Goal: Transaction & Acquisition: Purchase product/service

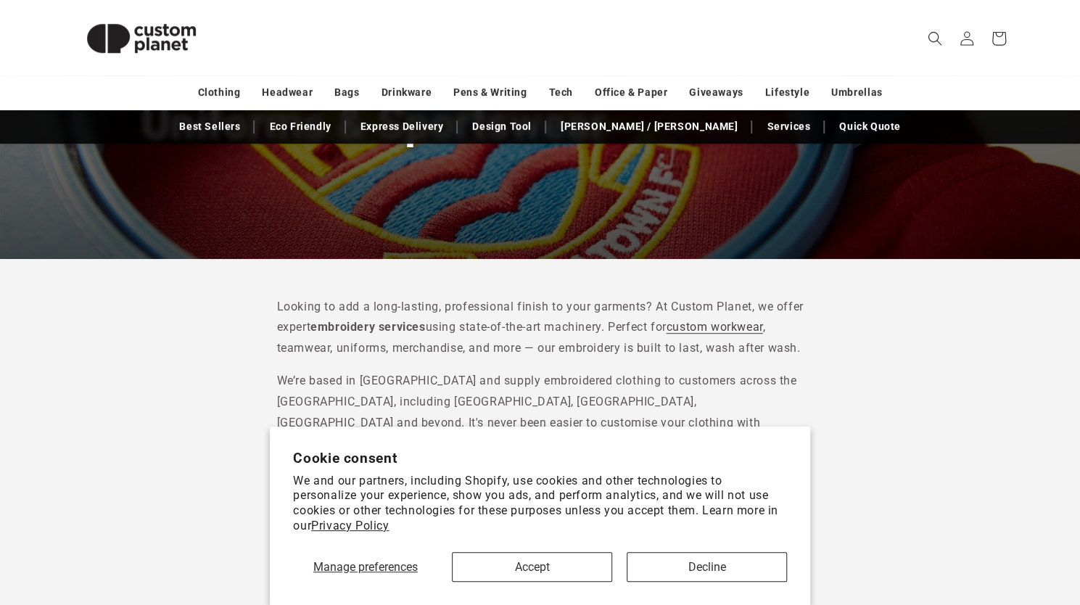
scroll to position [267, 0]
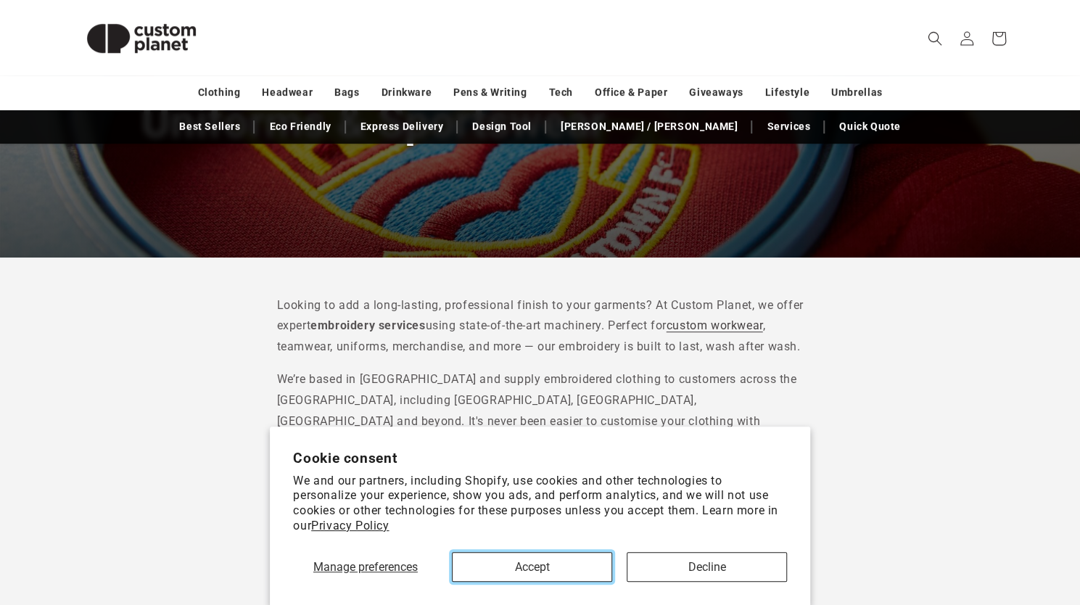
click at [567, 558] on button "Accept" at bounding box center [532, 567] width 160 height 30
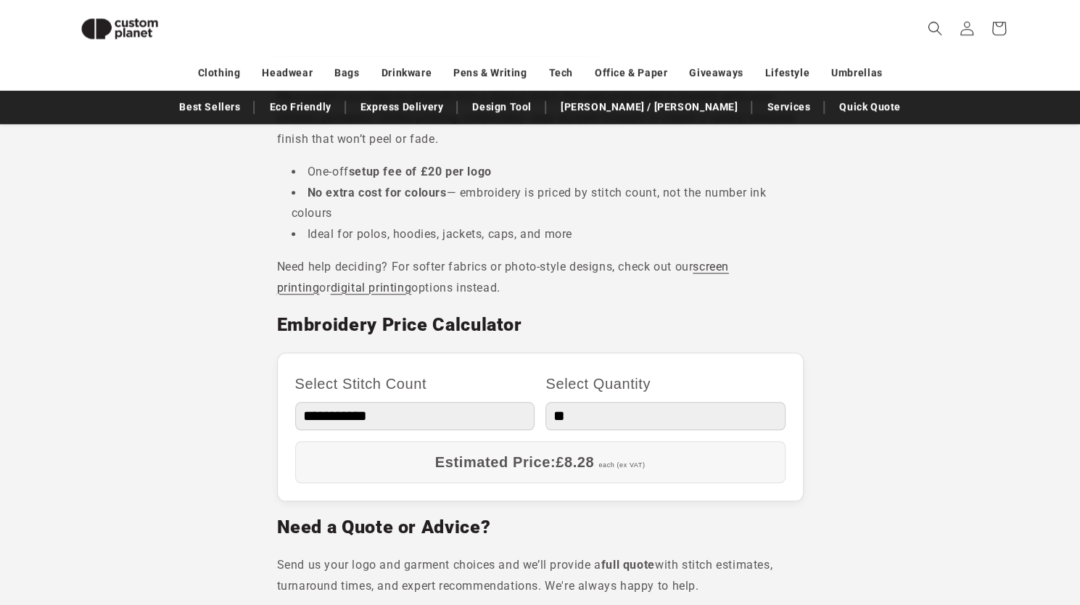
scroll to position [723, 0]
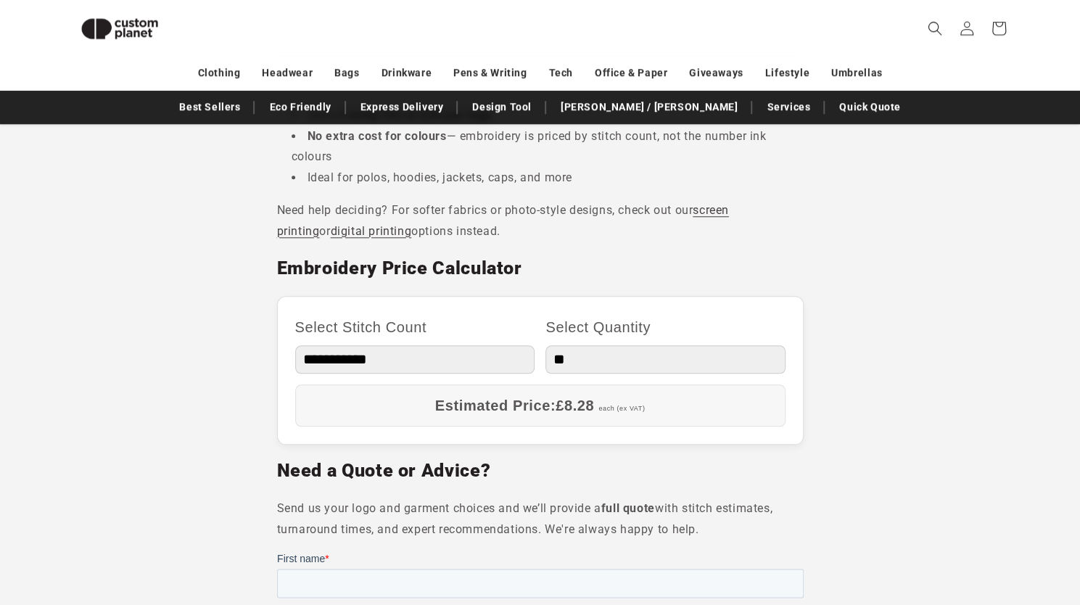
click at [371, 353] on select "**********" at bounding box center [415, 359] width 240 height 28
click at [360, 356] on select "**********" at bounding box center [415, 359] width 240 height 28
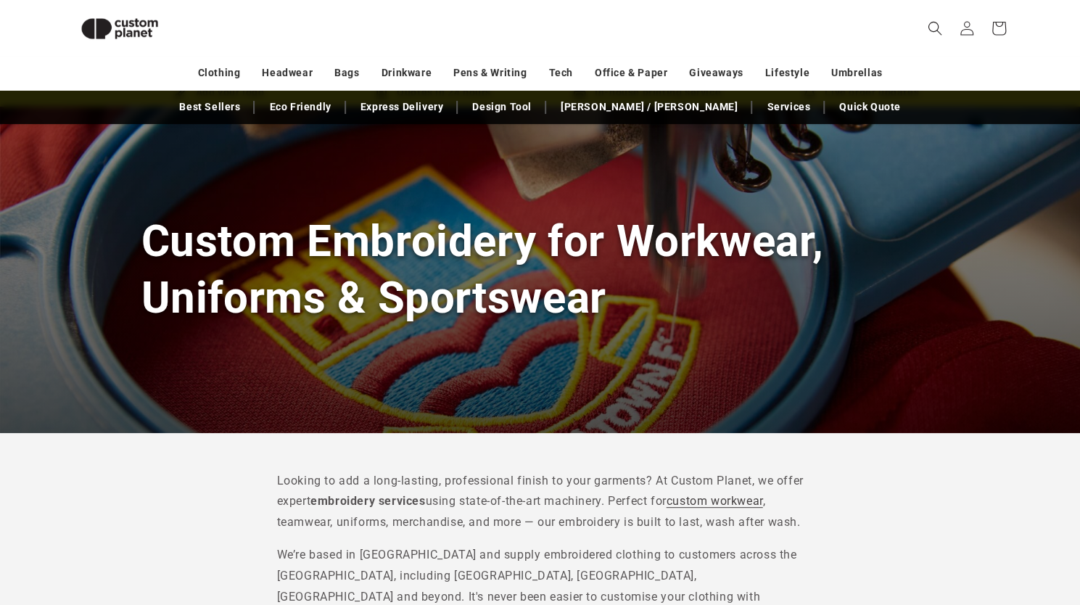
scroll to position [0, 0]
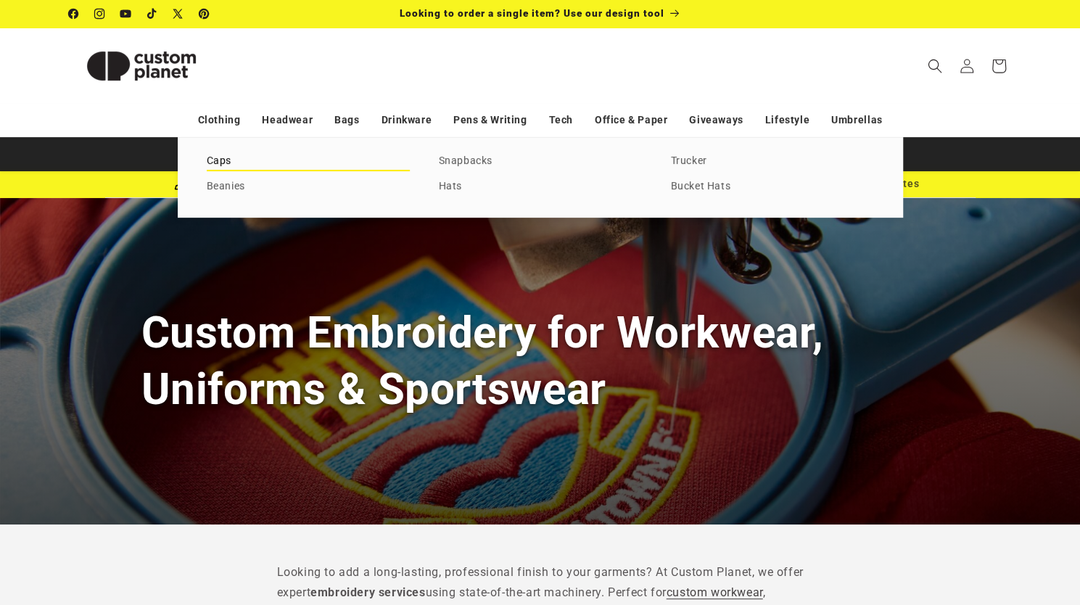
click at [221, 165] on link "Caps" at bounding box center [308, 162] width 203 height 20
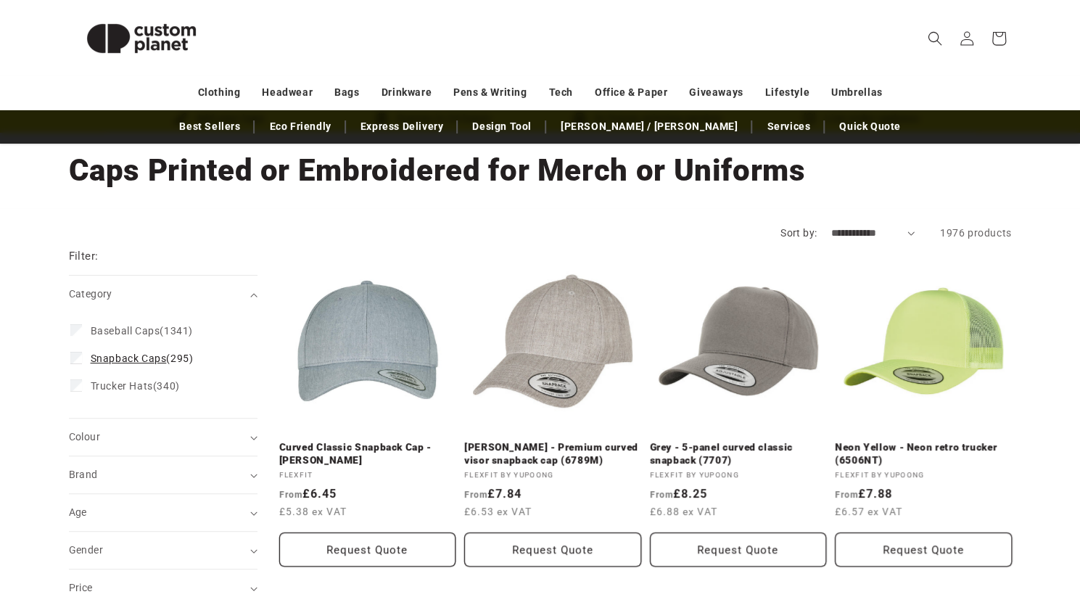
scroll to position [72, 0]
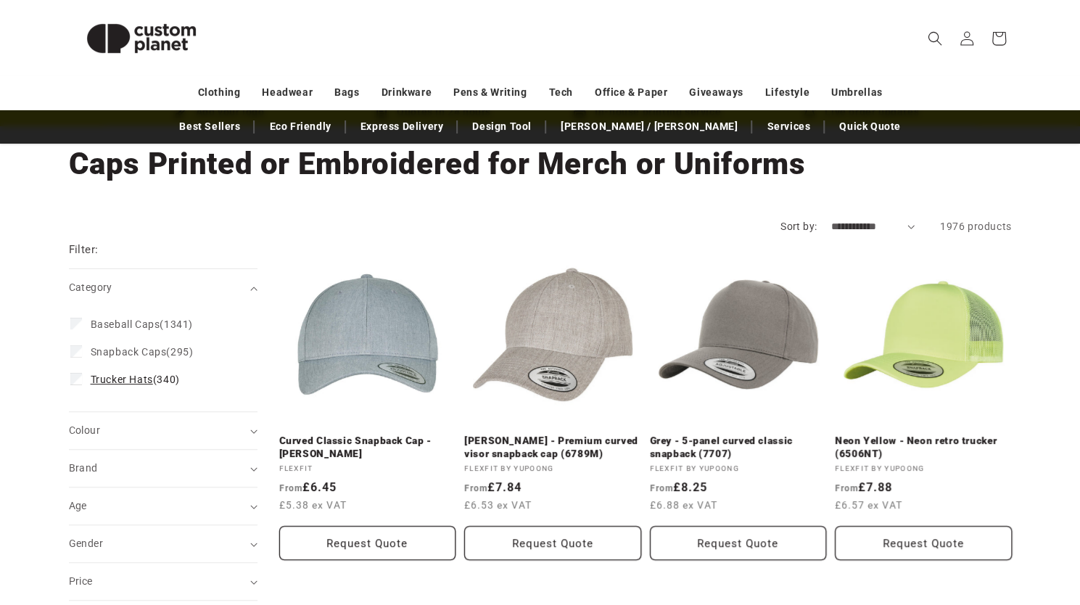
click at [115, 382] on label "Trucker Hats (340) Trucker Hats (340 products)" at bounding box center [158, 380] width 177 height 28
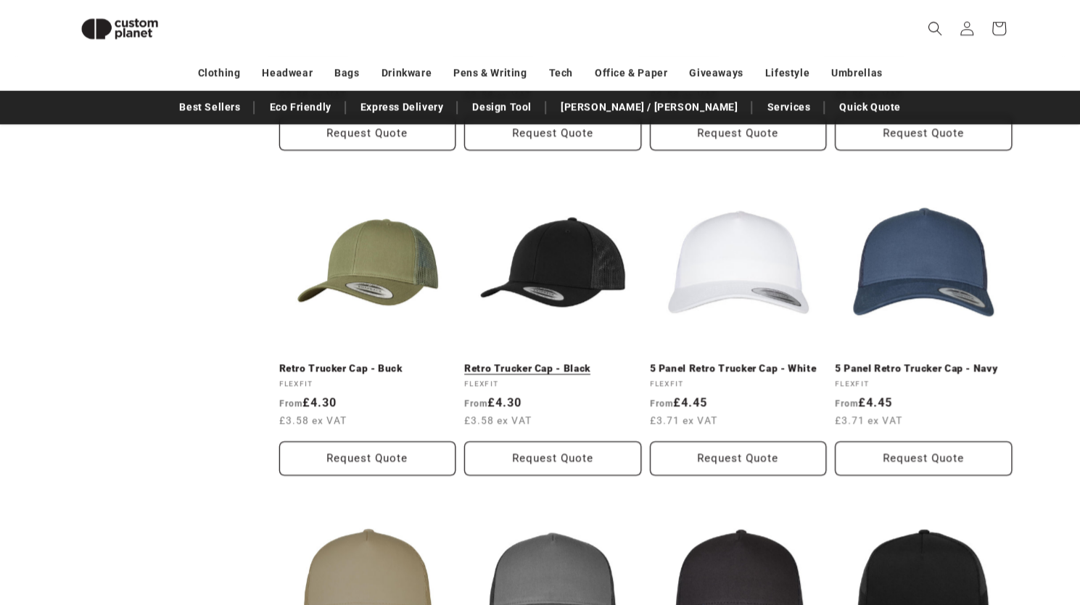
scroll to position [1112, 0]
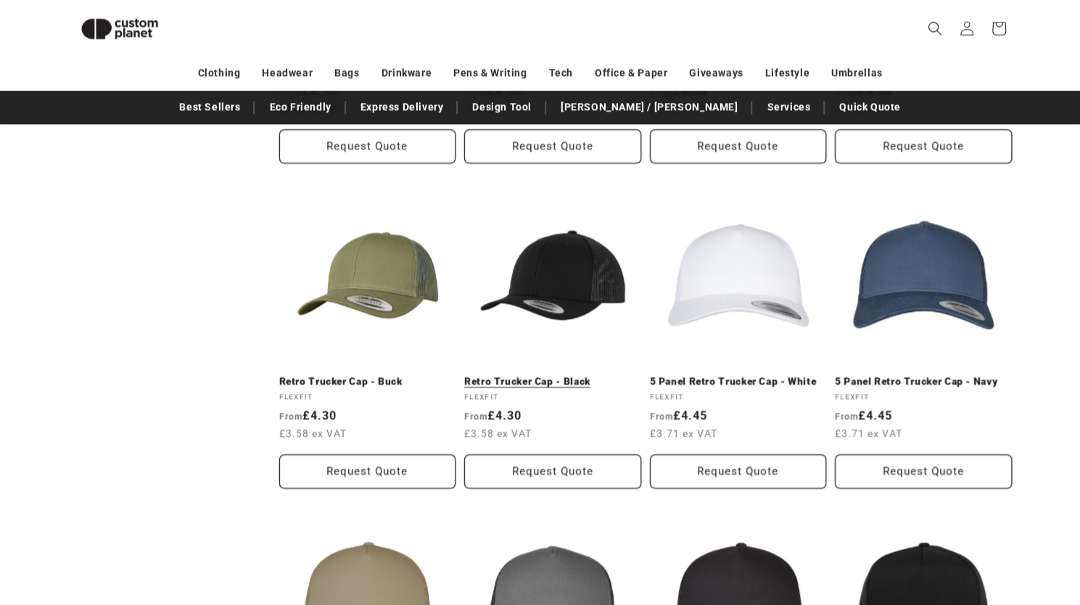
click at [534, 375] on link "Retro Trucker Cap - Black" at bounding box center [552, 381] width 177 height 13
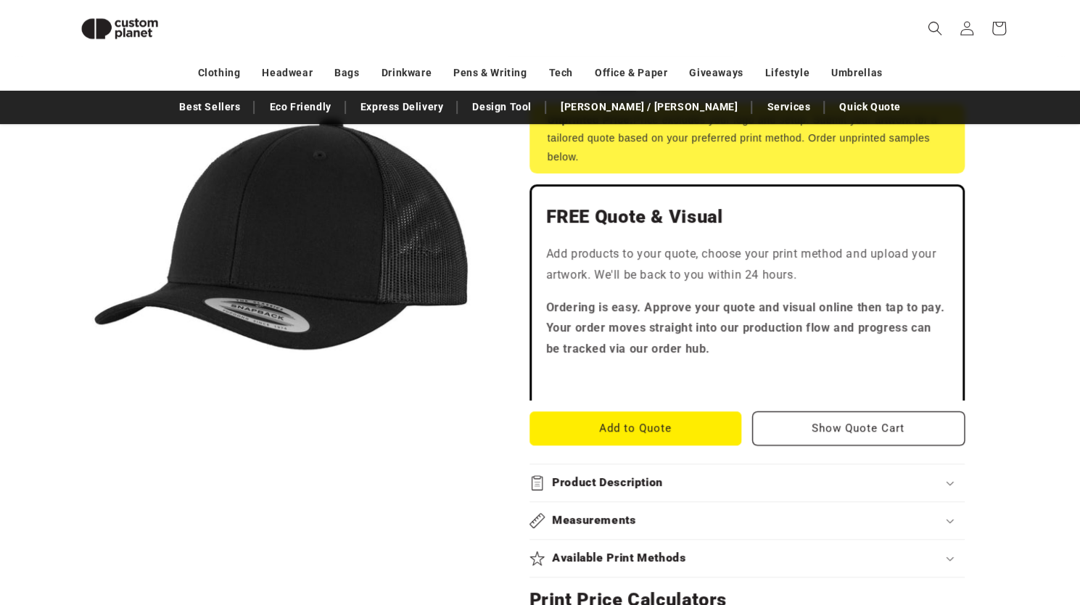
scroll to position [298, 0]
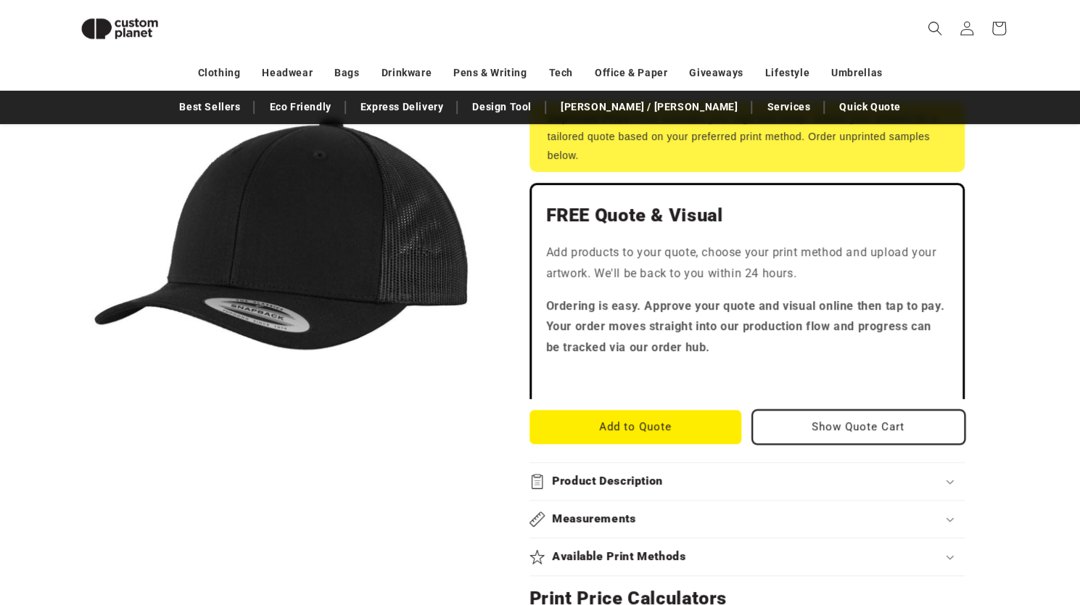
click at [791, 426] on button "Show Quote Cart" at bounding box center [858, 427] width 213 height 34
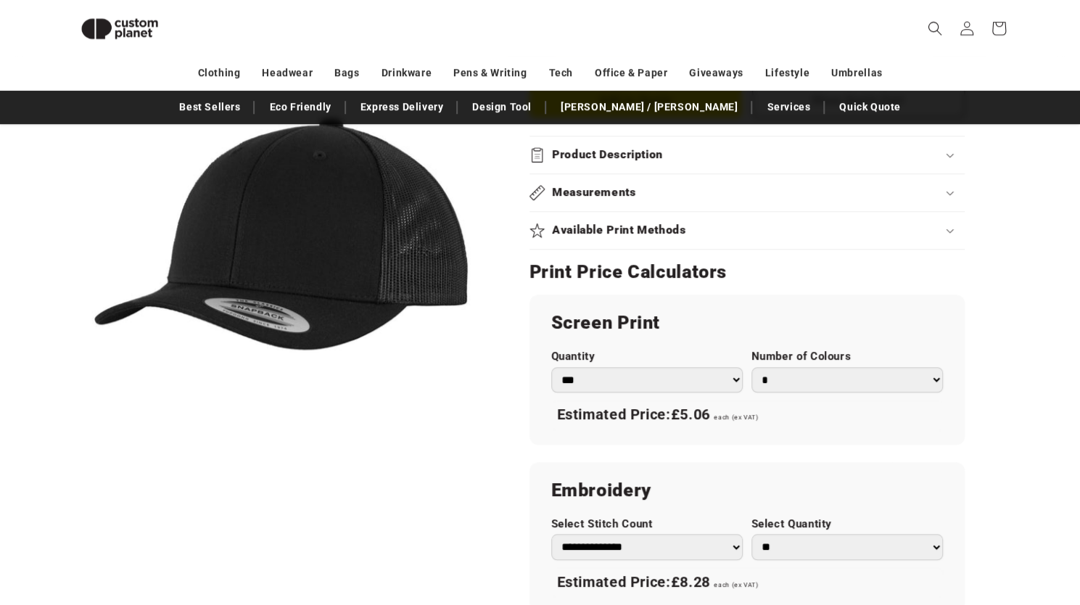
scroll to position [636, 0]
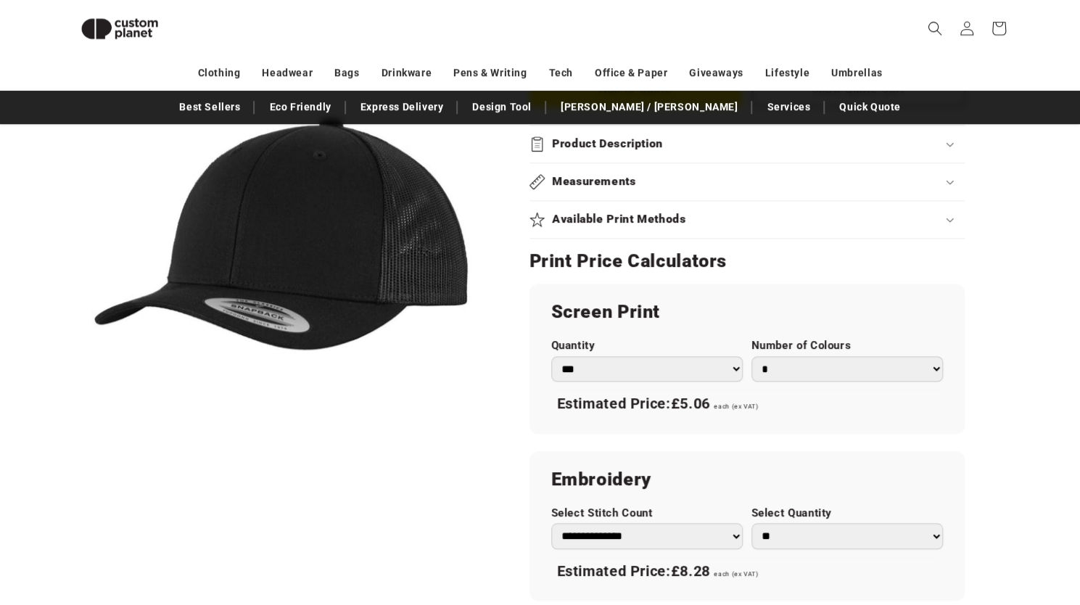
click at [630, 373] on select "*** *** *** **** **** **** ***** *****" at bounding box center [647, 368] width 192 height 25
click at [620, 333] on div "Screen Print Quantity *** *** *** **** **** **** ***** ***** Number of Colours …" at bounding box center [747, 358] width 435 height 149
click at [778, 363] on select "* * * * * * *" at bounding box center [848, 368] width 192 height 25
click at [776, 363] on select "* * * * * * *" at bounding box center [848, 368] width 192 height 25
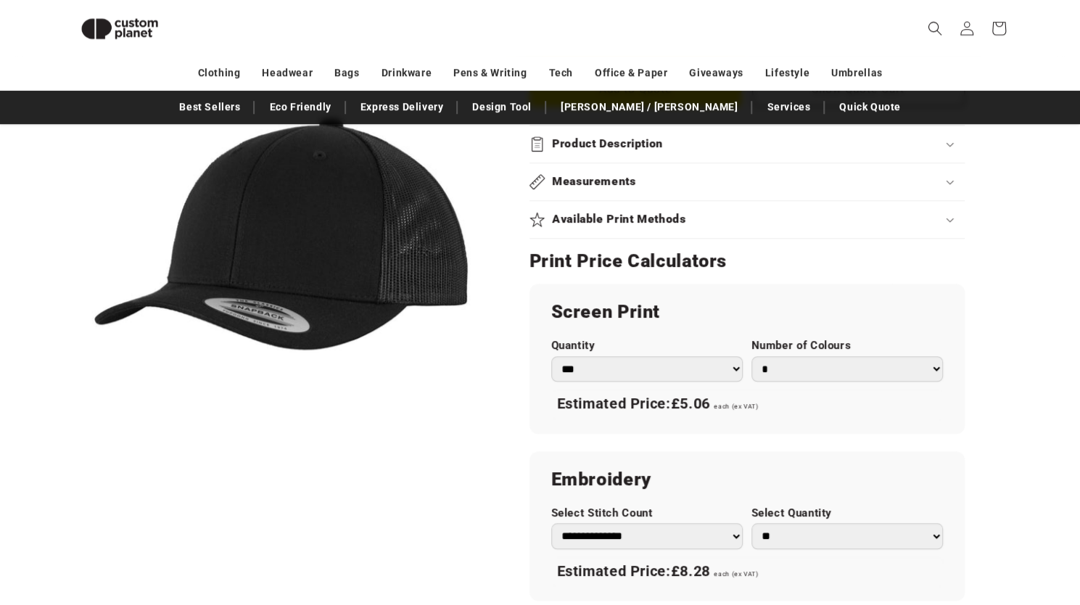
click at [802, 356] on select "* * * * * * *" at bounding box center [848, 368] width 192 height 25
click at [752, 356] on select "* * * * * * *" at bounding box center [848, 368] width 192 height 25
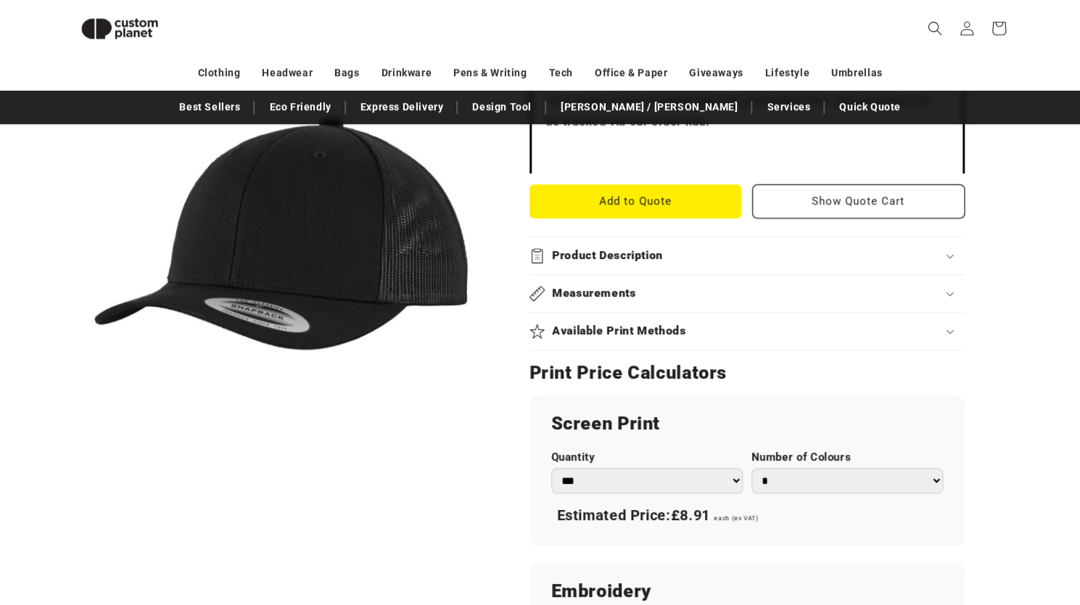
scroll to position [525, 0]
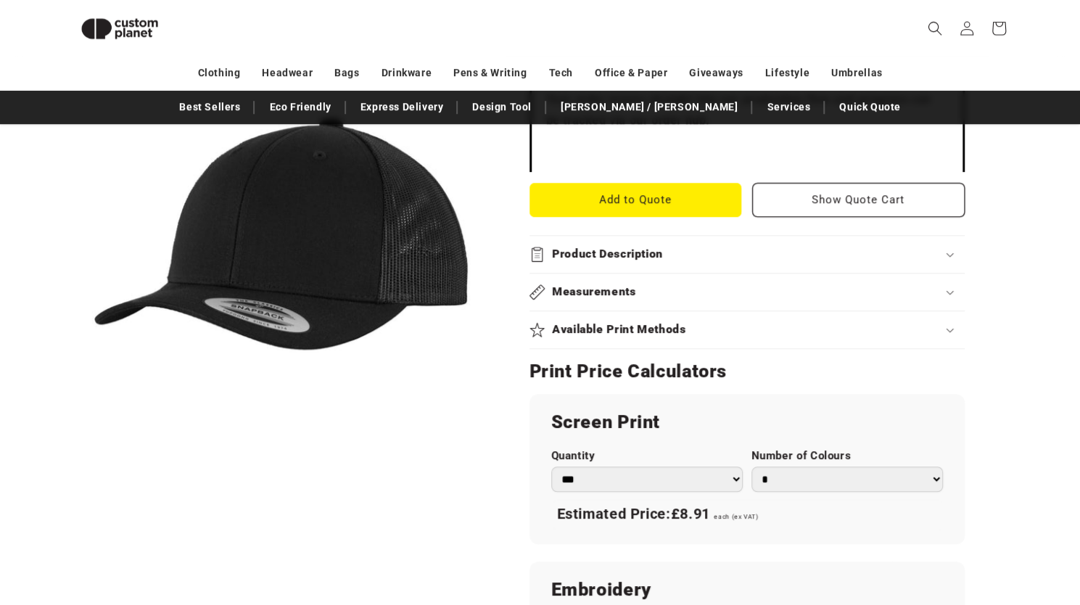
click at [782, 481] on select "* * * * * * *" at bounding box center [848, 479] width 192 height 25
click at [752, 467] on select "* * * * * * *" at bounding box center [848, 479] width 192 height 25
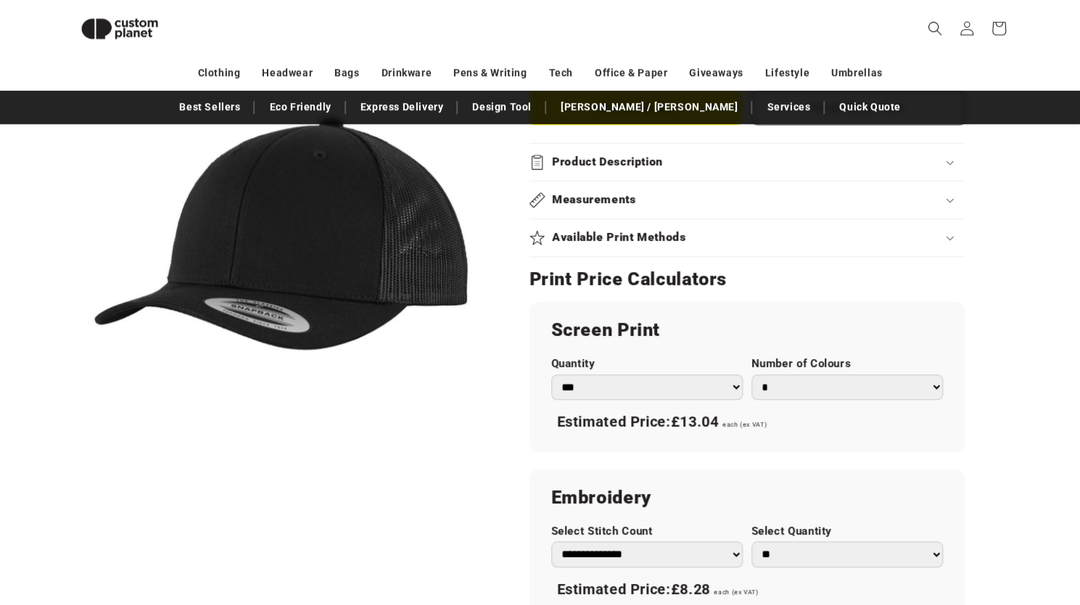
scroll to position [617, 0]
click at [608, 250] on summary "Available Print Methods" at bounding box center [747, 238] width 435 height 37
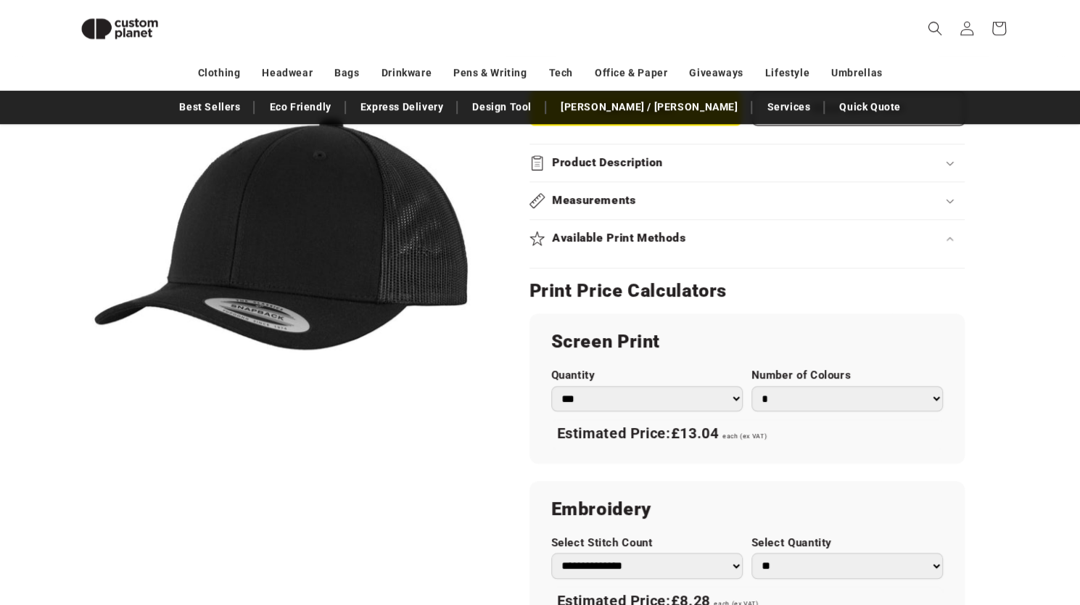
click at [608, 240] on h2 "Available Print Methods" at bounding box center [619, 238] width 134 height 15
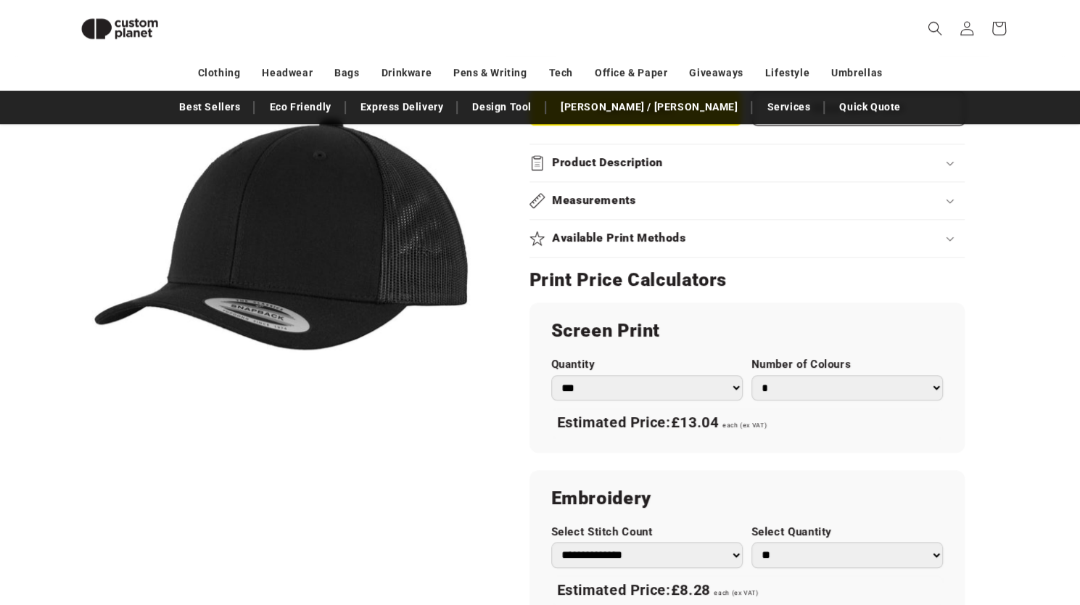
click at [621, 239] on h2 "Available Print Methods" at bounding box center [619, 238] width 134 height 15
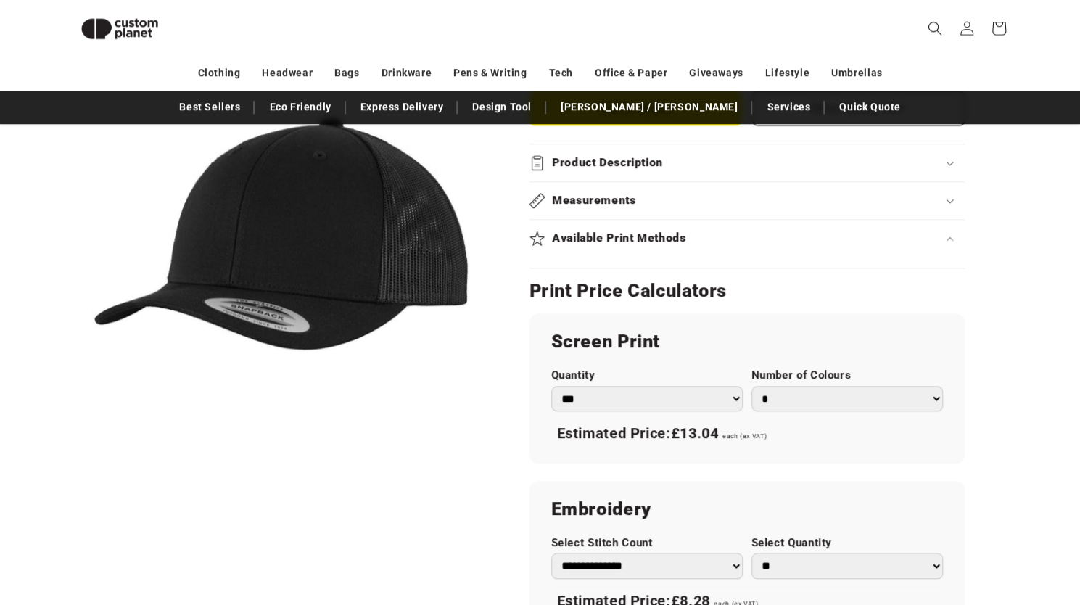
click at [591, 193] on h2 "Measurements" at bounding box center [594, 200] width 84 height 15
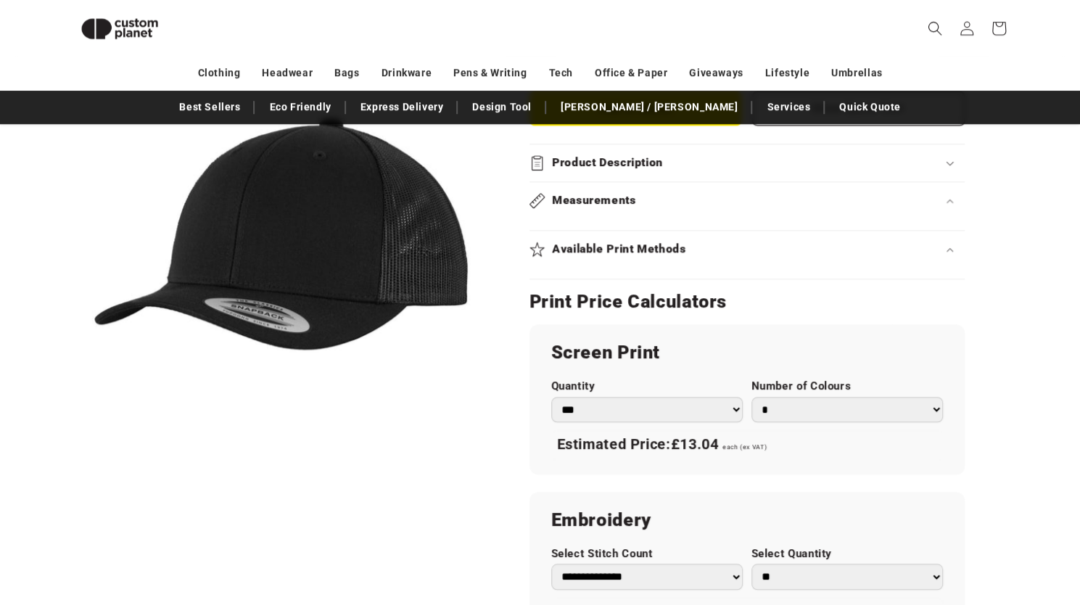
click at [590, 160] on h2 "Product Description" at bounding box center [607, 162] width 111 height 15
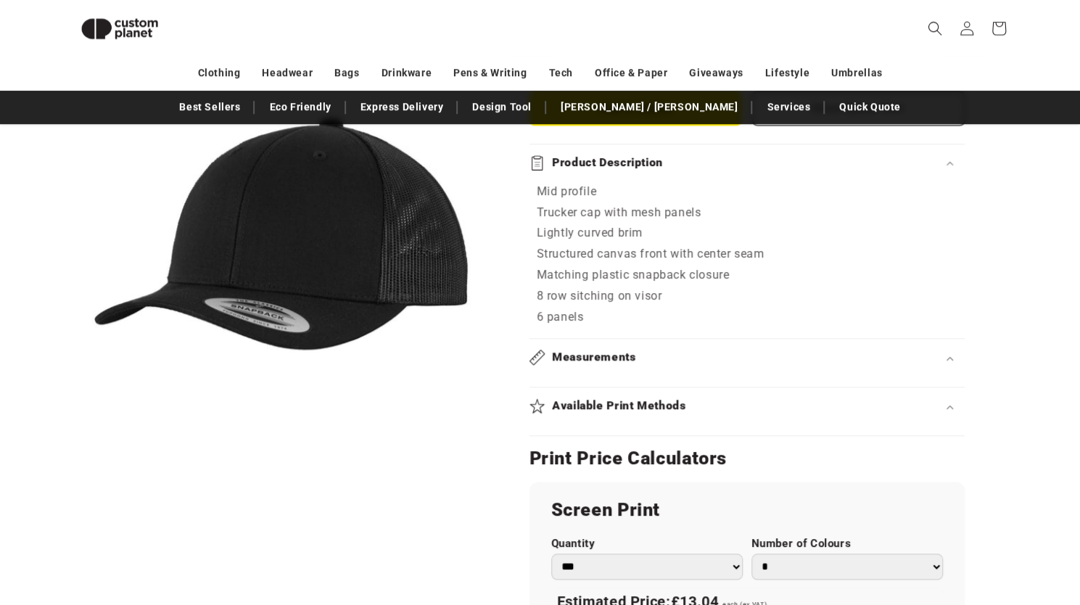
click at [591, 160] on h2 "Product Description" at bounding box center [607, 162] width 111 height 15
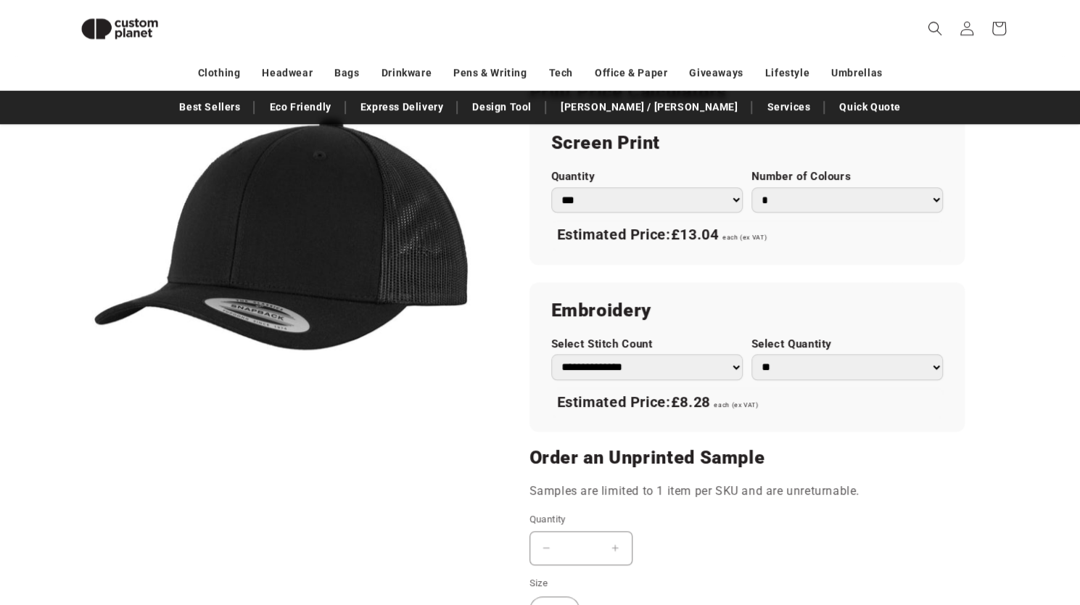
scroll to position [822, 0]
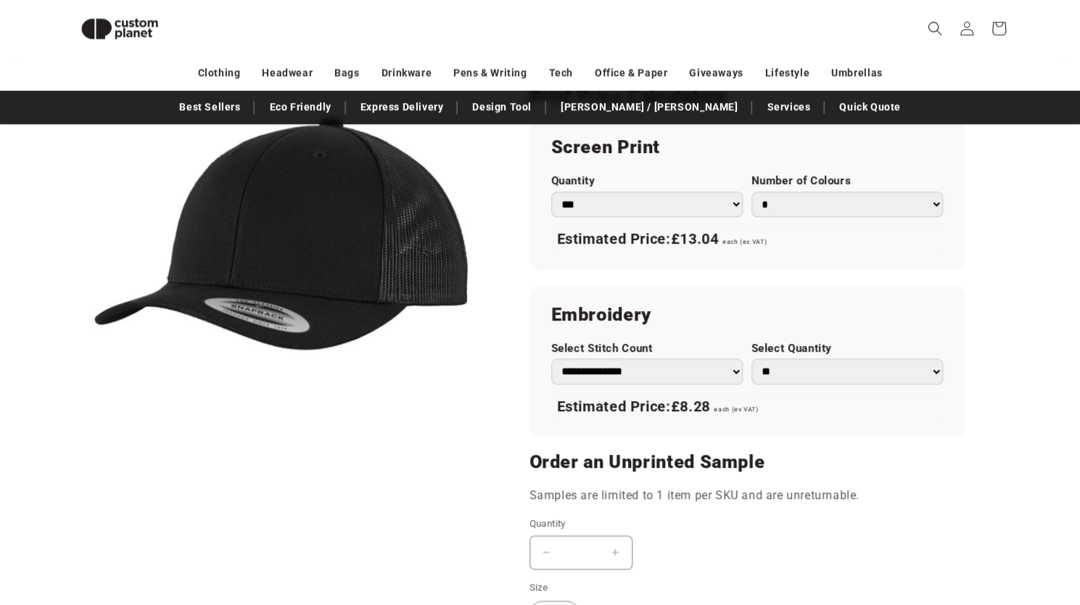
click at [766, 203] on select "* * * * * * *" at bounding box center [848, 204] width 192 height 25
click at [752, 192] on select "* * * * * * *" at bounding box center [848, 204] width 192 height 25
click at [768, 210] on select "* * * * * * *" at bounding box center [848, 204] width 192 height 25
select select "*"
click at [752, 192] on select "* * * * * * *" at bounding box center [848, 204] width 192 height 25
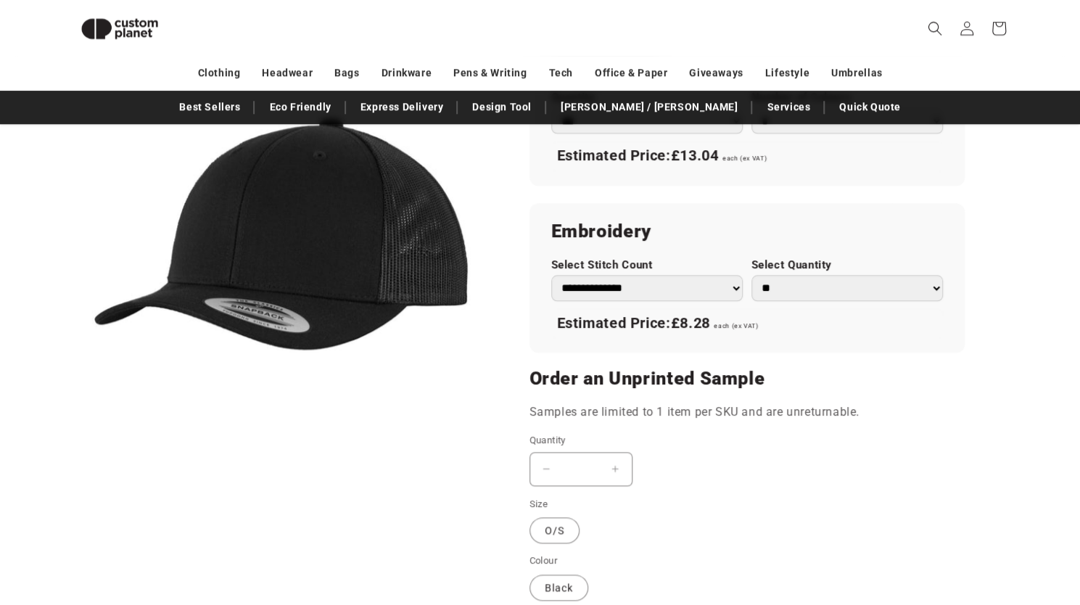
scroll to position [908, 0]
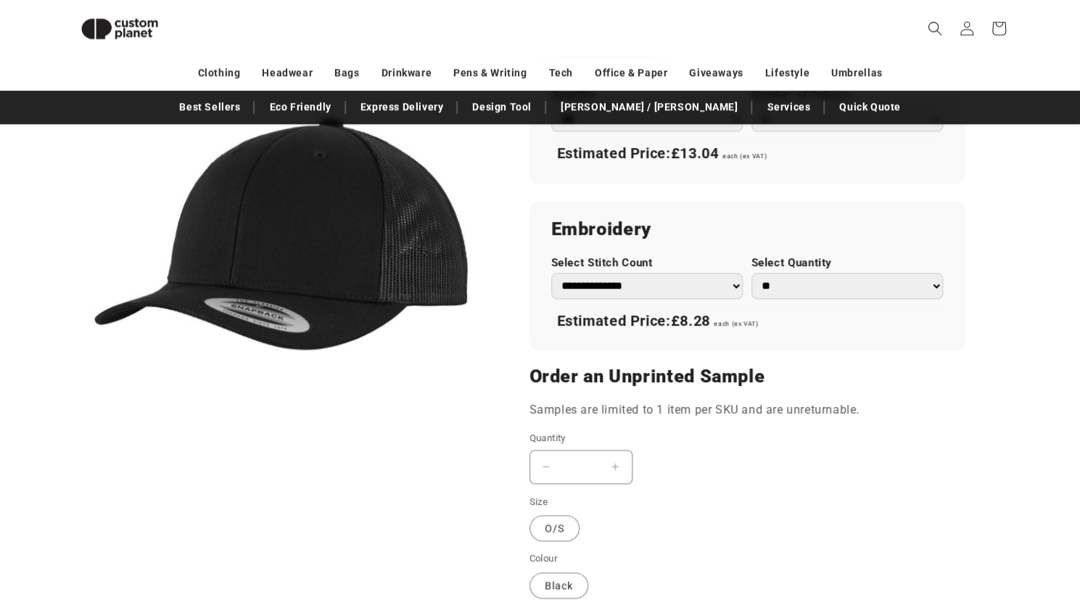
click at [662, 287] on select "**********" at bounding box center [647, 285] width 192 height 25
click at [662, 288] on select "**********" at bounding box center [647, 285] width 192 height 25
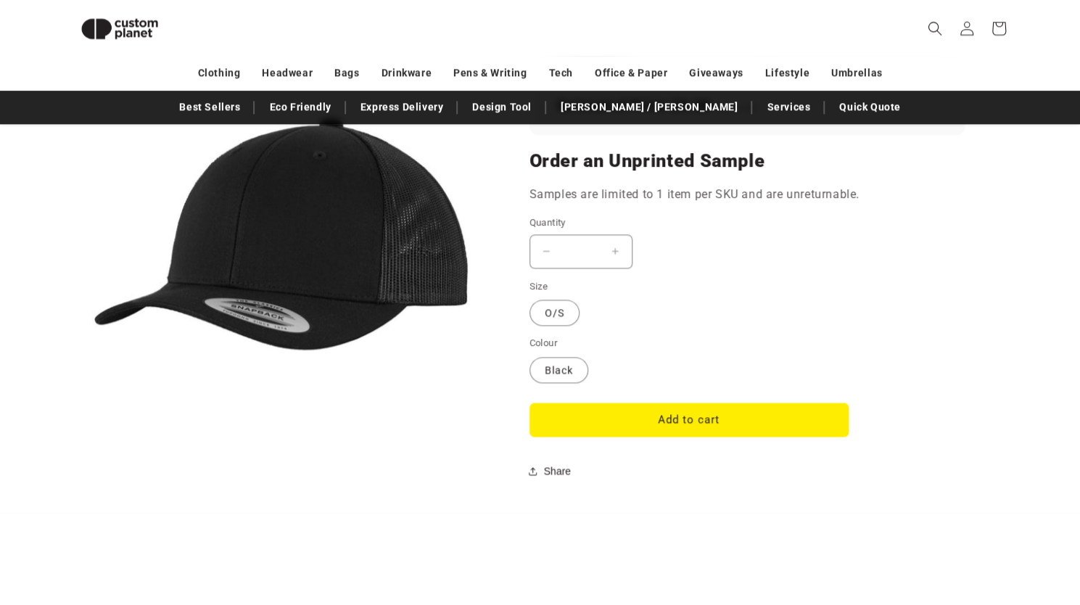
scroll to position [1104, 0]
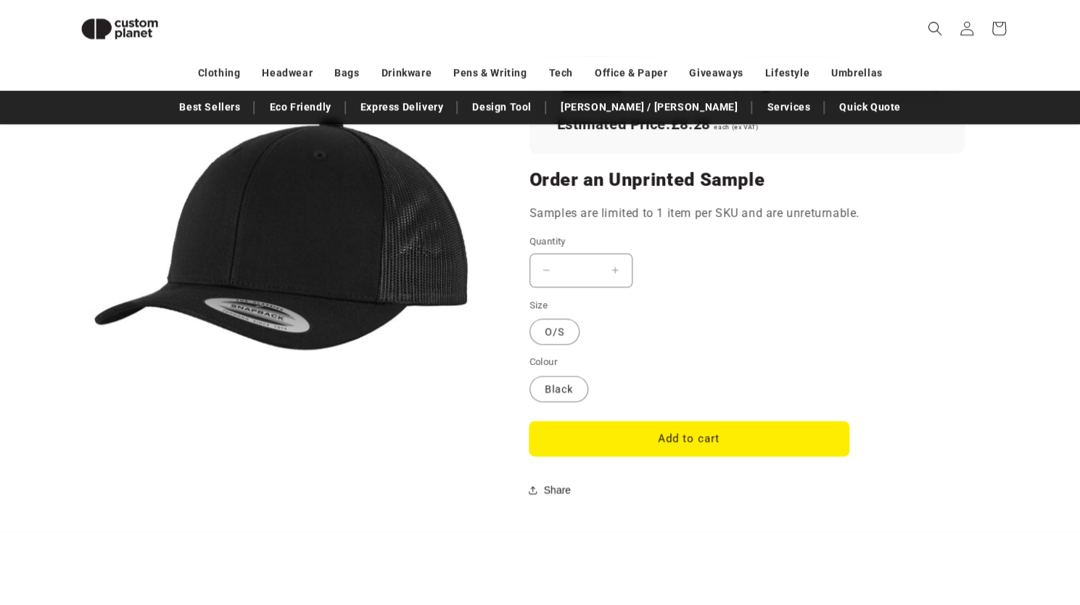
click at [574, 430] on button "Add to cart" at bounding box center [689, 439] width 319 height 34
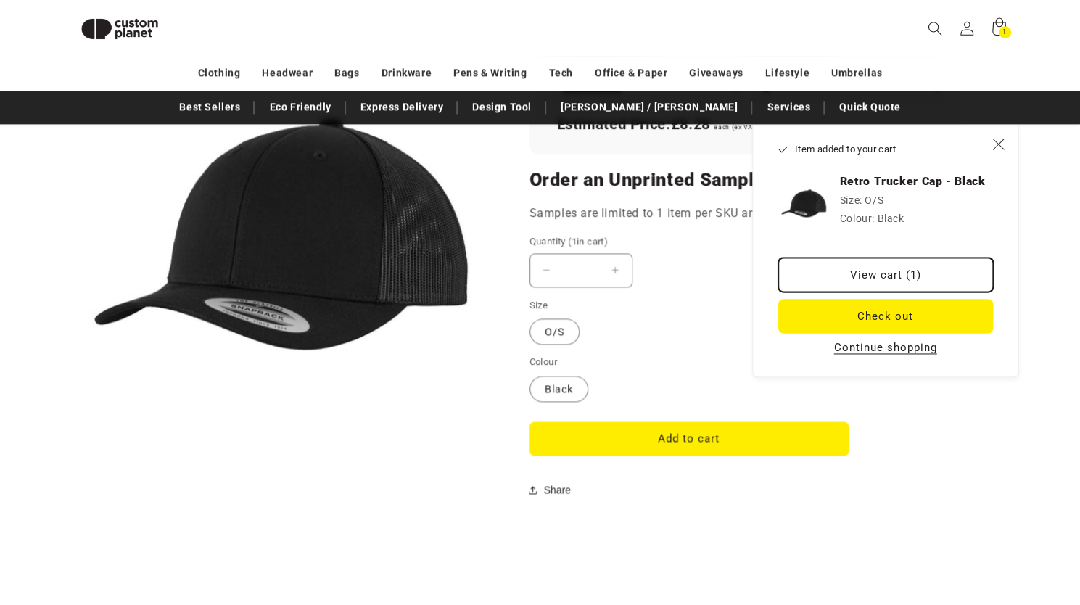
click at [833, 281] on link "View cart (1)" at bounding box center [886, 275] width 215 height 34
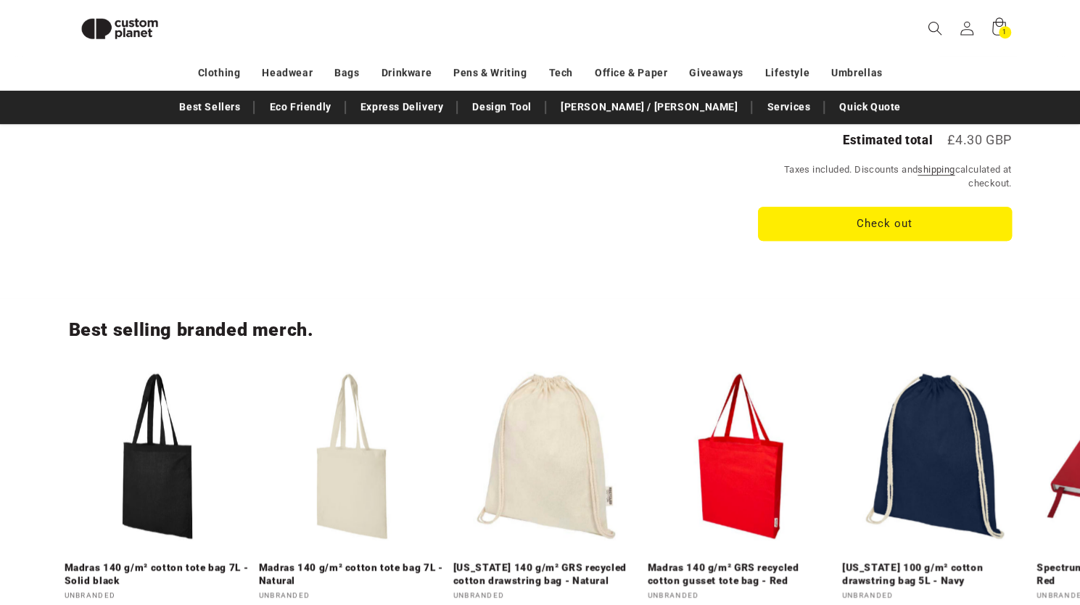
scroll to position [403, 0]
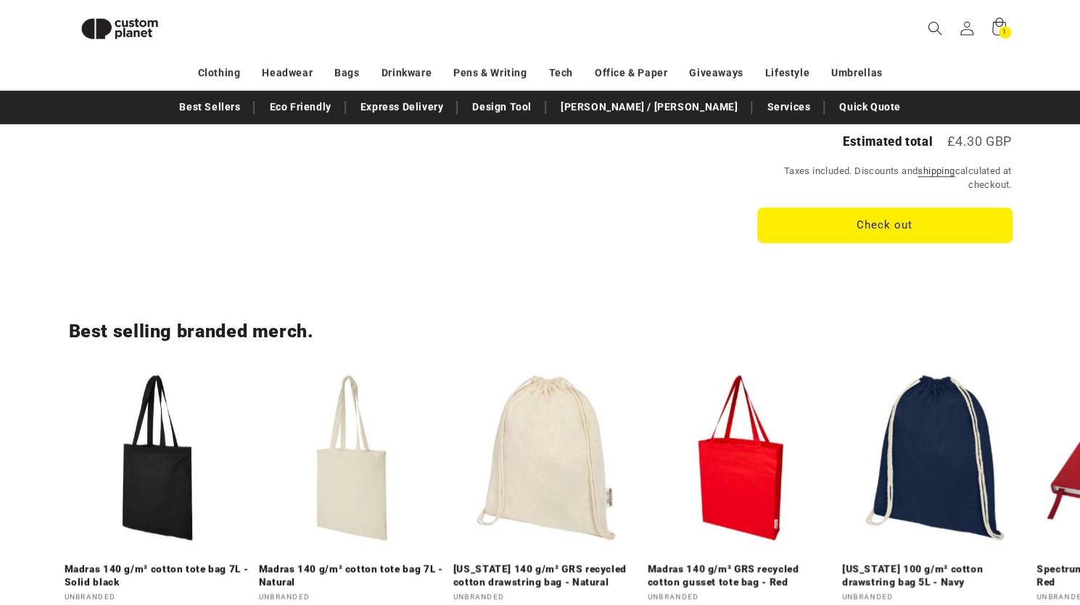
click at [810, 214] on button "Check out" at bounding box center [885, 225] width 254 height 34
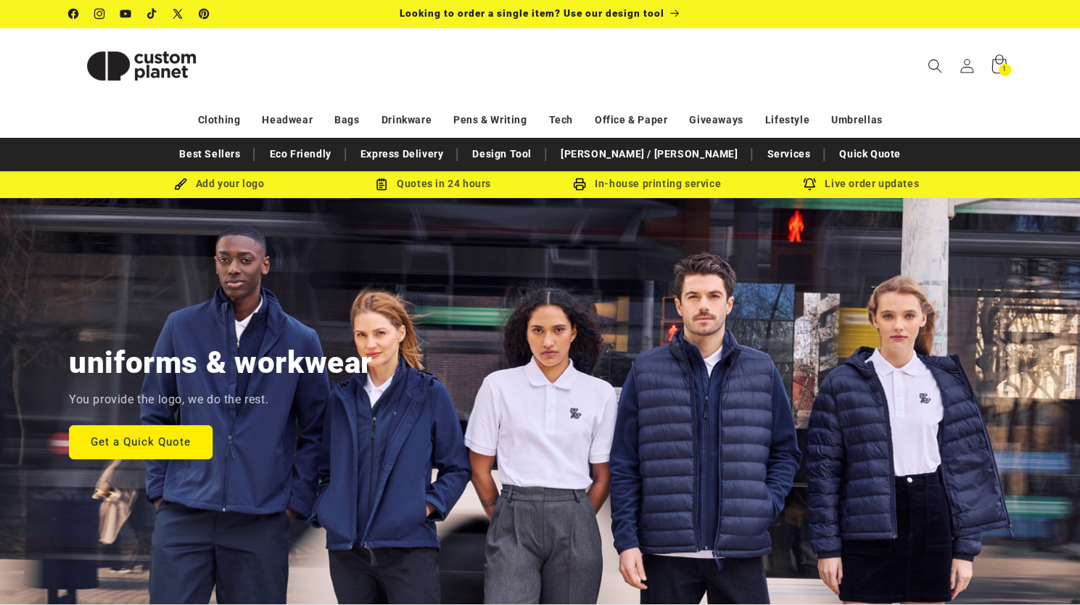
click at [998, 67] on icon at bounding box center [999, 66] width 34 height 34
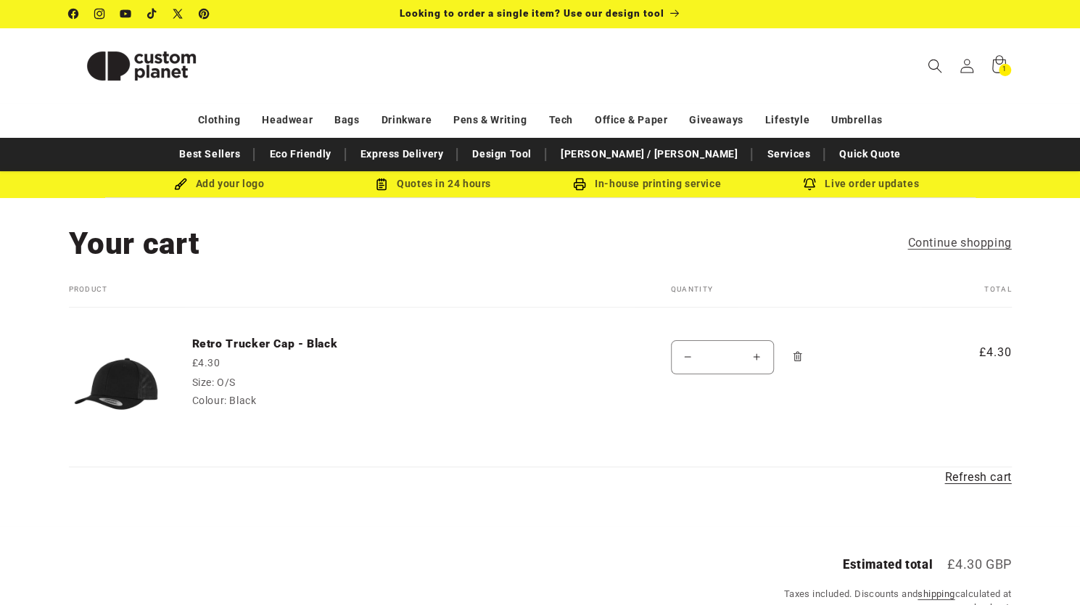
click at [113, 383] on img at bounding box center [116, 384] width 94 height 94
click at [215, 345] on link "Retro Trucker Cap - Black" at bounding box center [301, 344] width 218 height 15
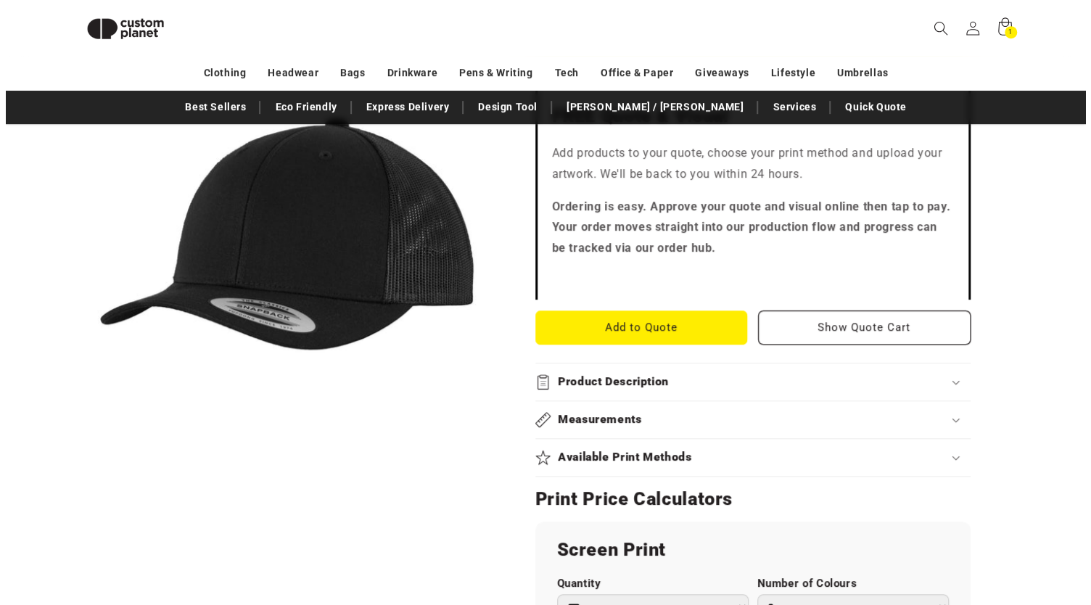
scroll to position [396, 0]
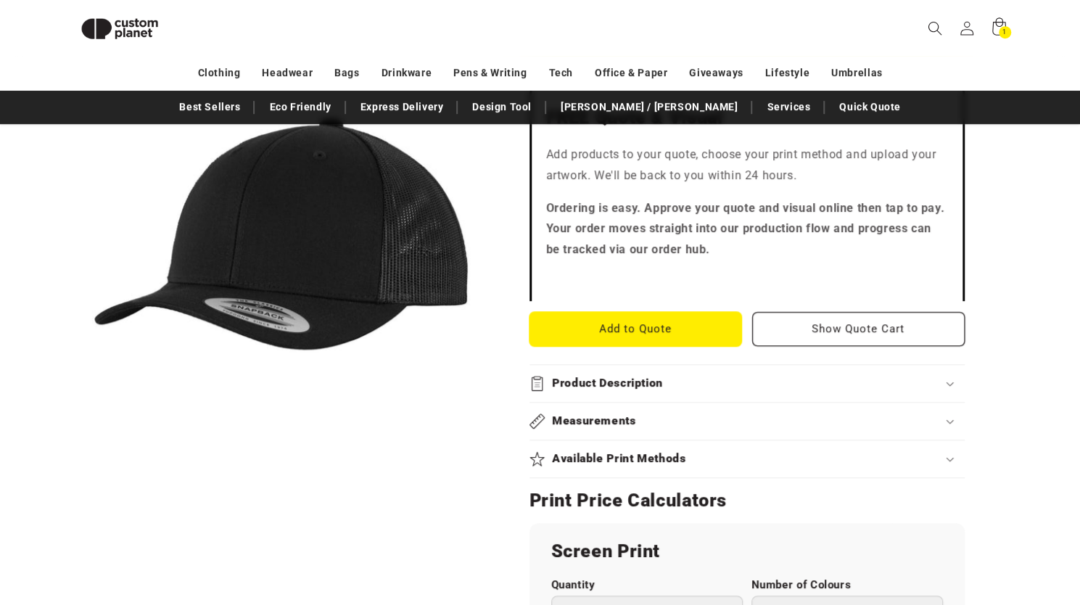
click at [573, 324] on button "Add to Quote" at bounding box center [636, 329] width 213 height 34
